Goal: Transaction & Acquisition: Purchase product/service

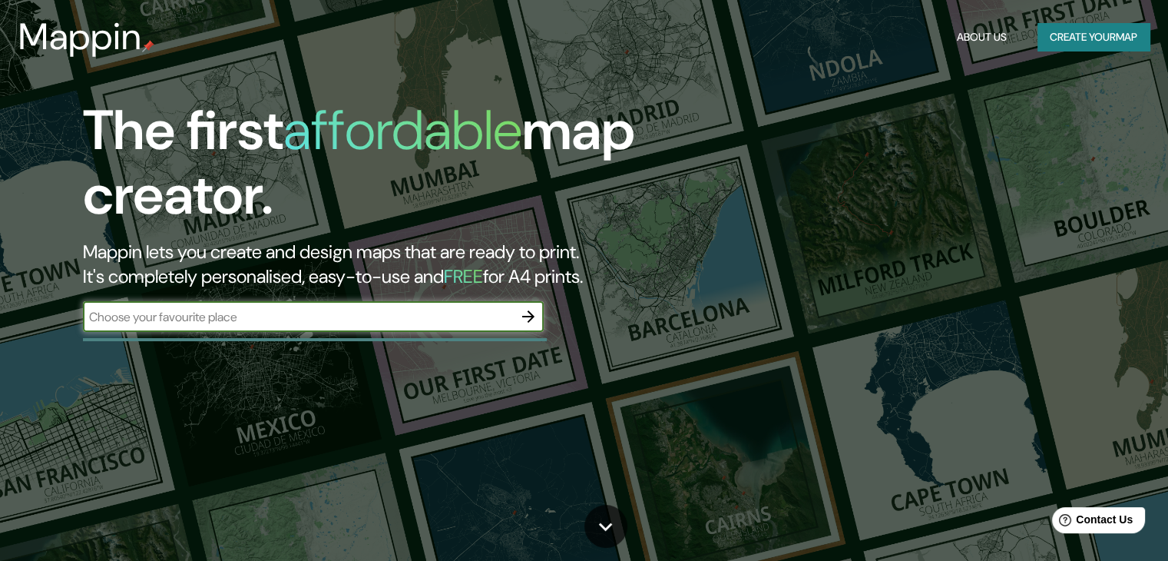
click at [356, 317] on input "text" at bounding box center [298, 317] width 430 height 18
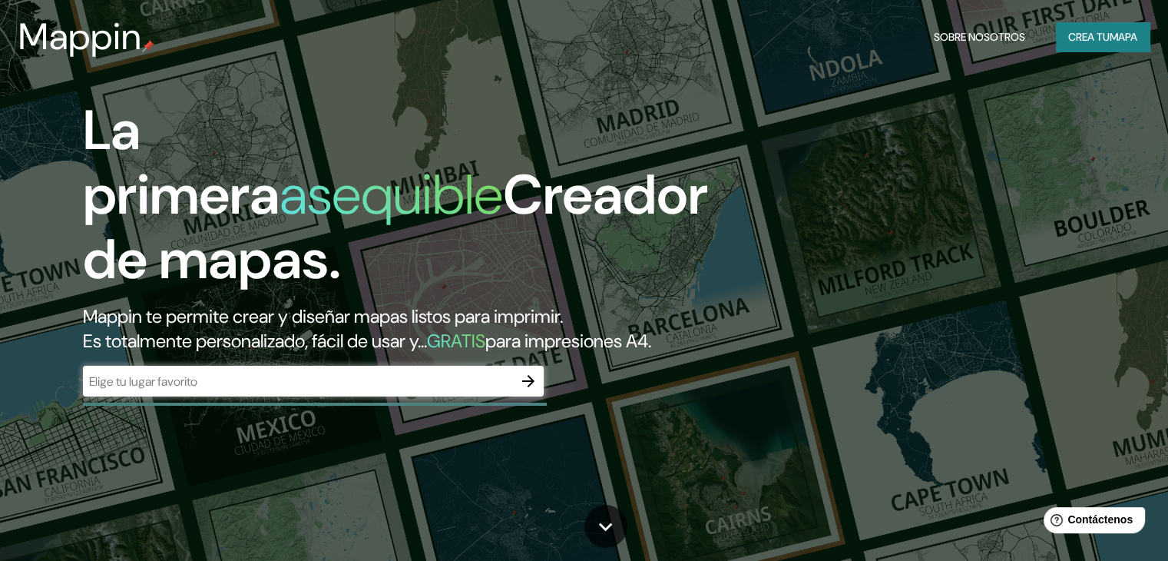
click at [747, 381] on div "La primera asequible Creador de mapas. Mappin te permite crear y diseñar mapas …" at bounding box center [584, 280] width 1168 height 561
click at [292, 390] on input "text" at bounding box center [298, 382] width 430 height 18
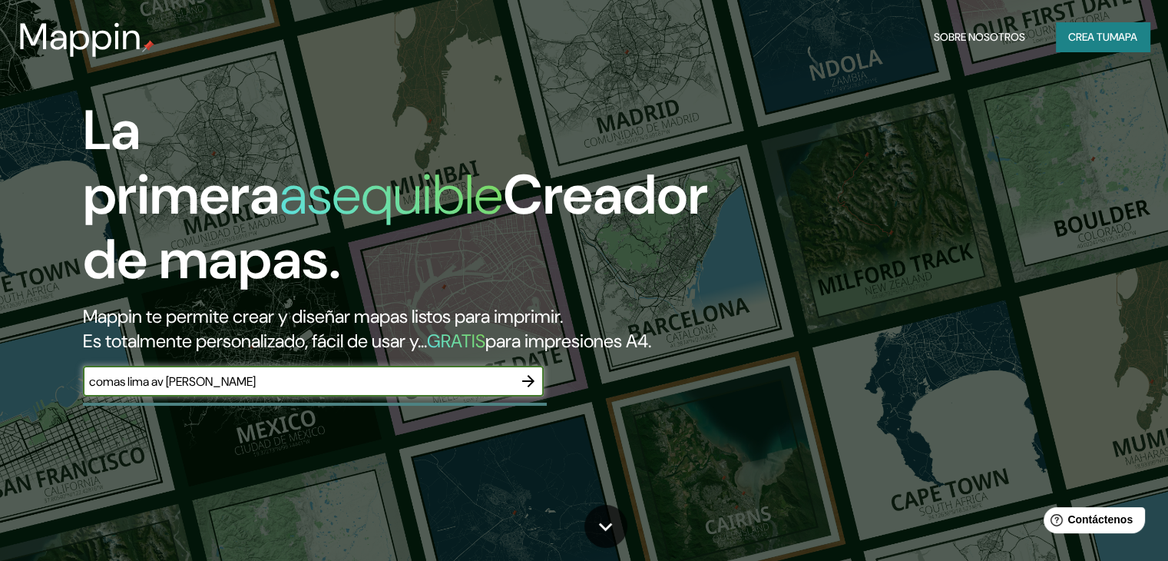
type input "comas lima av [PERSON_NAME]"
click at [522, 390] on icon "button" at bounding box center [528, 381] width 18 height 18
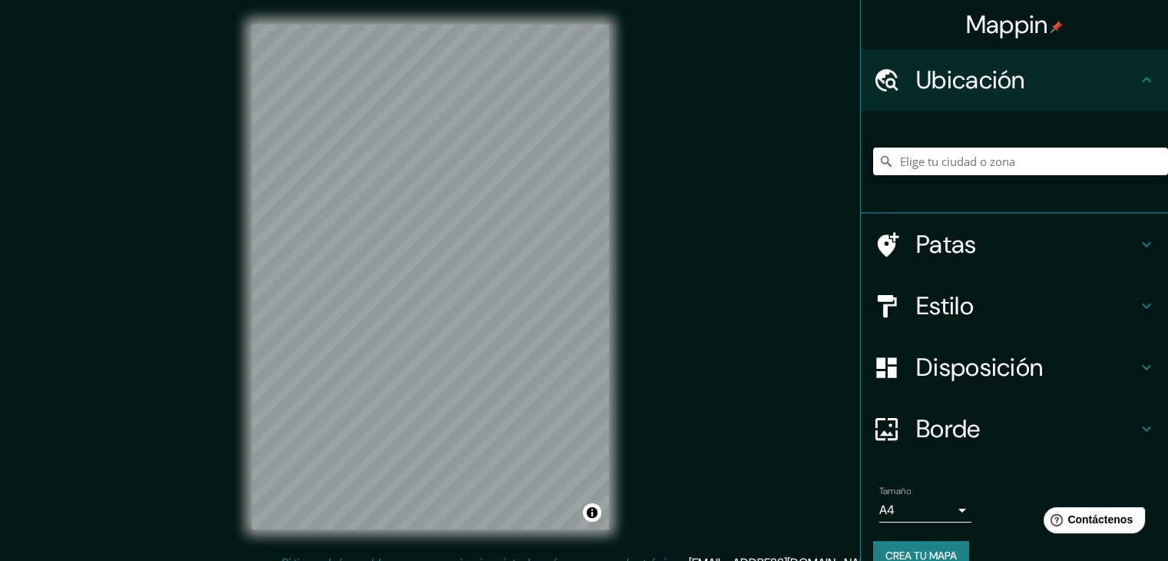
click at [922, 161] on input "Elige tu ciudad o zona" at bounding box center [1020, 161] width 295 height 28
drag, startPoint x: 1118, startPoint y: 151, endPoint x: 959, endPoint y: 154, distance: 159.8
click at [959, 154] on input "Comas, [GEOGRAPHIC_DATA], [GEOGRAPHIC_DATA], [GEOGRAPHIC_DATA]" at bounding box center [1020, 161] width 295 height 28
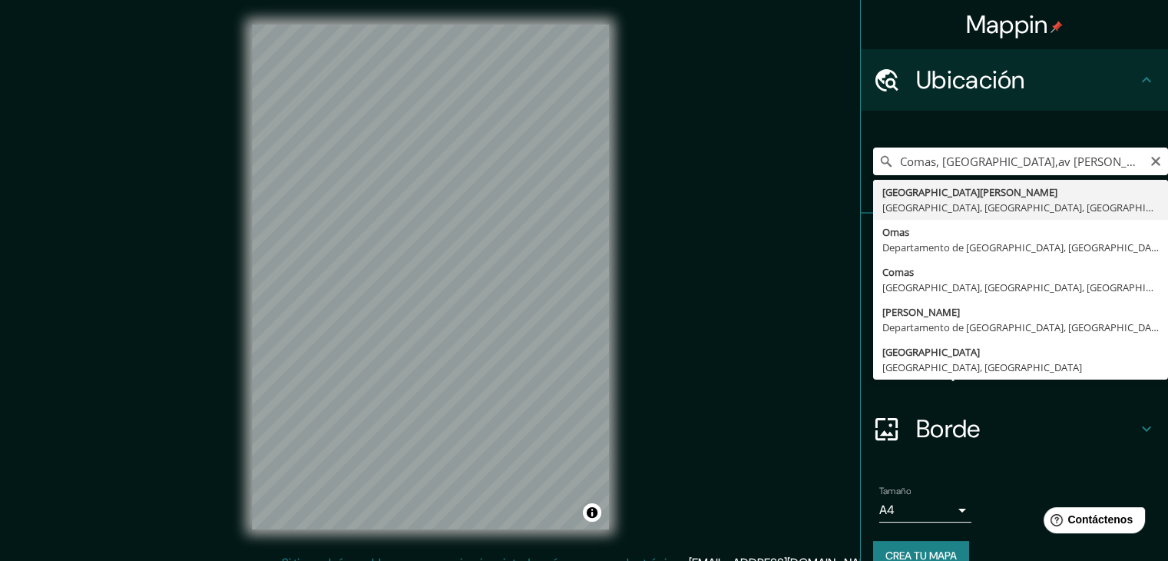
type input "[GEOGRAPHIC_DATA][PERSON_NAME], [GEOGRAPHIC_DATA], [GEOGRAPHIC_DATA], [GEOGRAPH…"
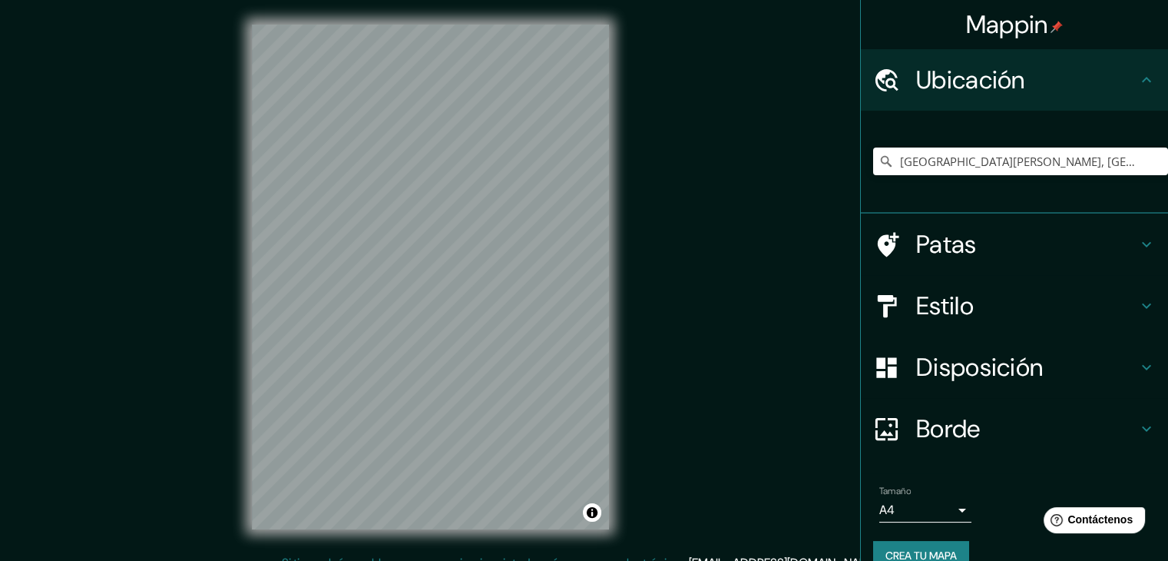
click at [544, 550] on div "© Mapbox © OpenStreetMap Improve this map" at bounding box center [430, 277] width 406 height 554
click at [942, 506] on body "Mappin Ubicación [GEOGRAPHIC_DATA][PERSON_NAME], [GEOGRAPHIC_DATA], [GEOGRAPHIC…" at bounding box center [584, 280] width 1168 height 561
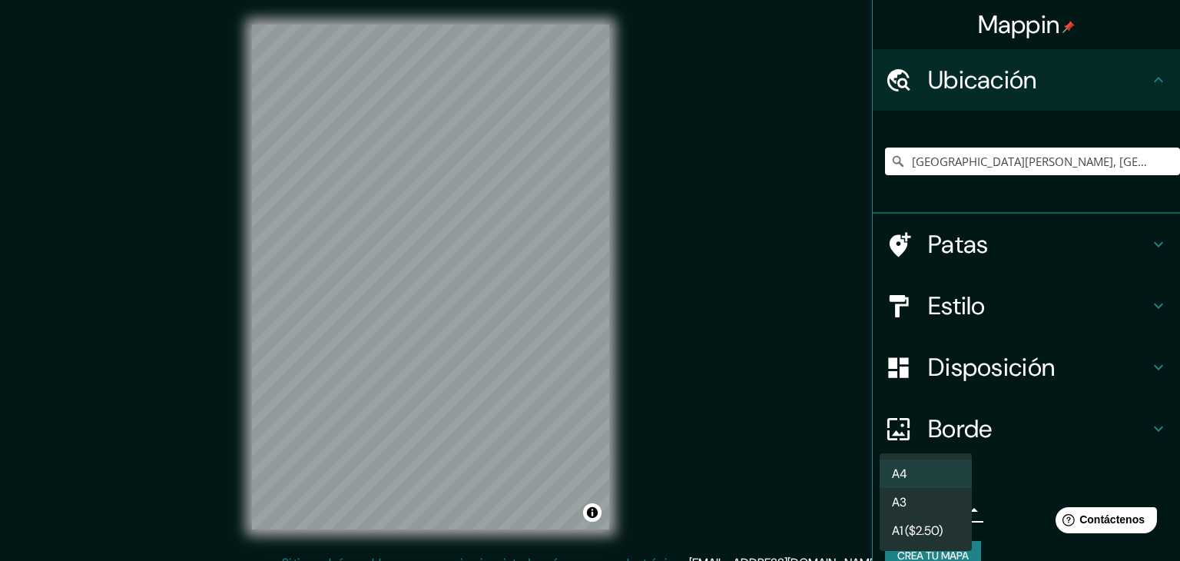
click at [942, 505] on li "A3" at bounding box center [925, 502] width 92 height 28
type input "a4"
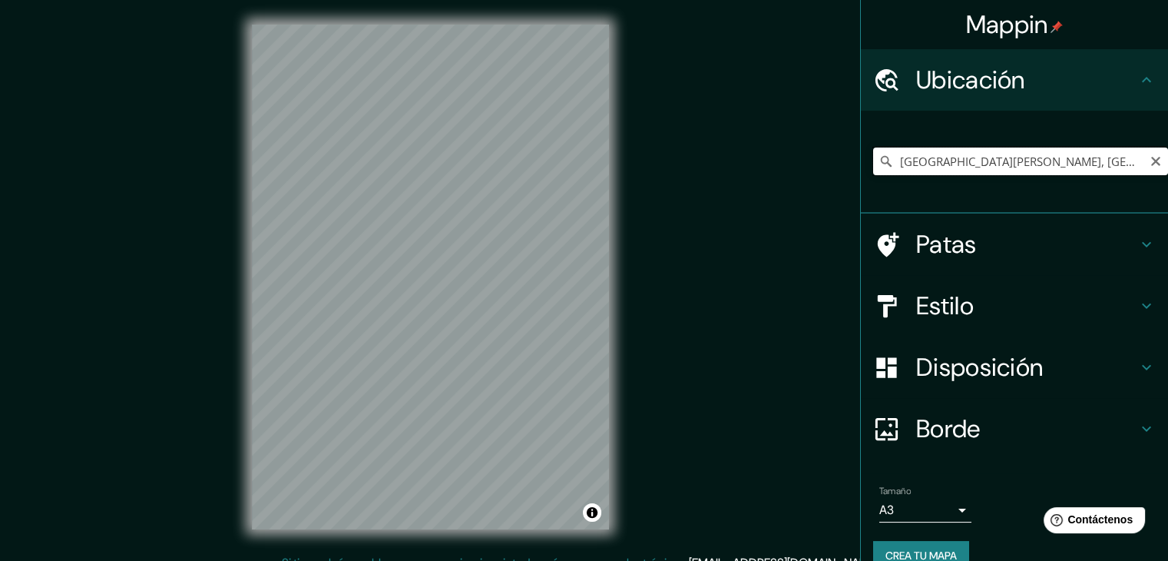
drag, startPoint x: 1023, startPoint y: 164, endPoint x: 931, endPoint y: 171, distance: 92.5
click at [931, 171] on input "[GEOGRAPHIC_DATA][PERSON_NAME], [GEOGRAPHIC_DATA], [GEOGRAPHIC_DATA], [GEOGRAPH…" at bounding box center [1020, 161] width 295 height 28
type input "Los Chasquis, [GEOGRAPHIC_DATA], [GEOGRAPHIC_DATA], [GEOGRAPHIC_DATA]"
click at [1138, 252] on icon at bounding box center [1147, 244] width 18 height 18
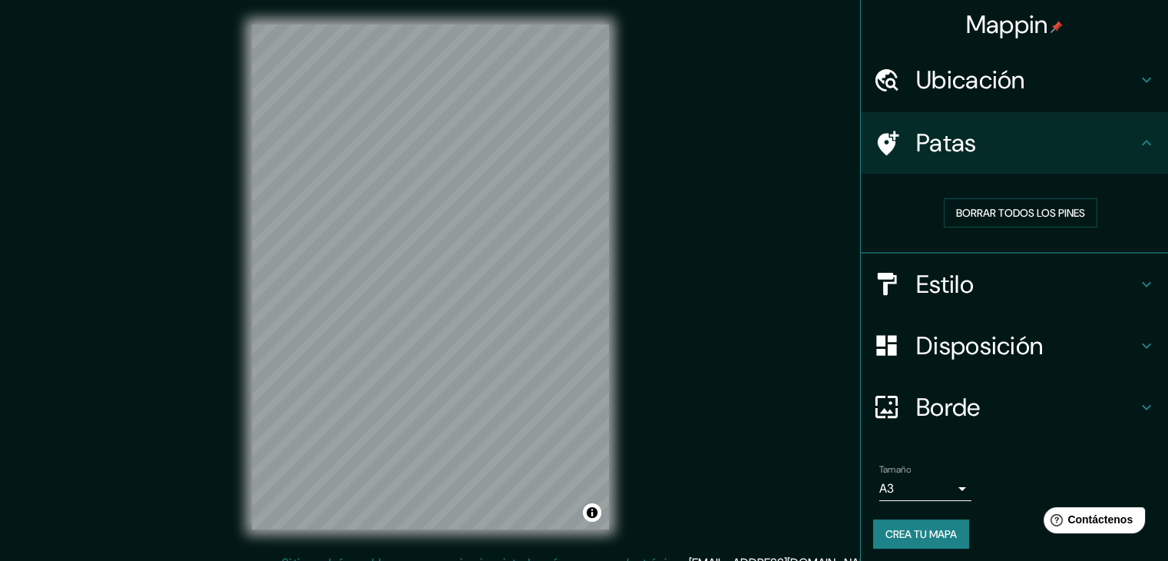
click at [1143, 149] on icon at bounding box center [1147, 143] width 18 height 18
click at [1146, 74] on div "Ubicación" at bounding box center [1014, 79] width 307 height 61
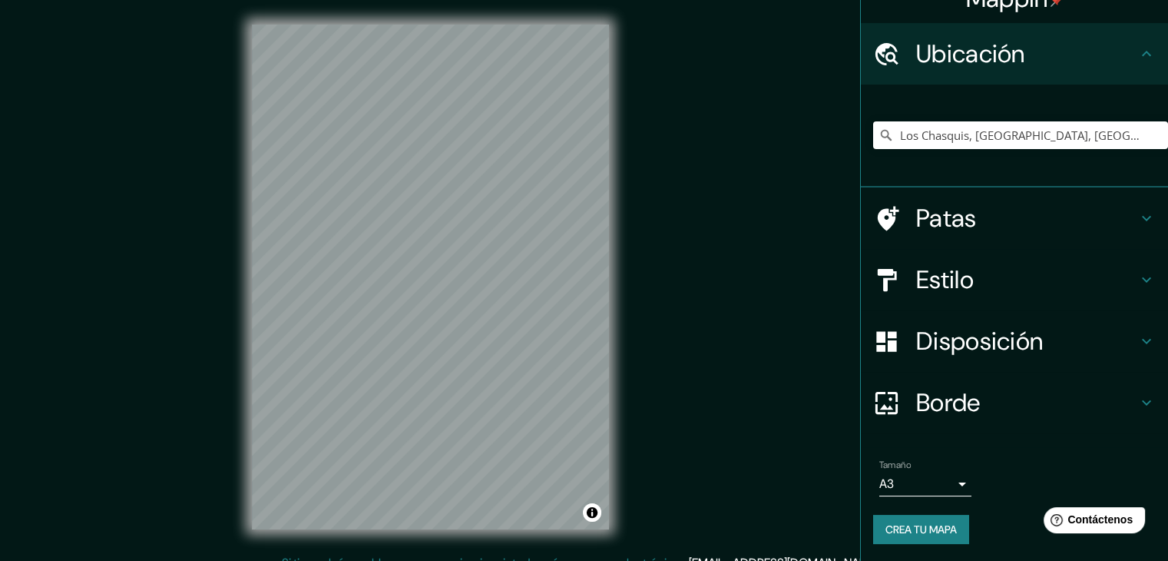
scroll to position [27, 0]
